Goal: Information Seeking & Learning: Learn about a topic

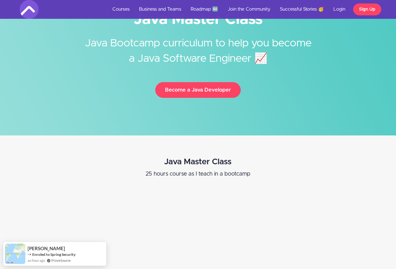
scroll to position [162, 0]
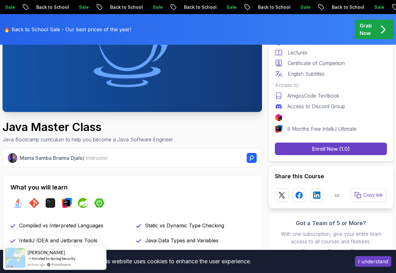
scroll to position [38, 0]
